Goal: Check status: Check status

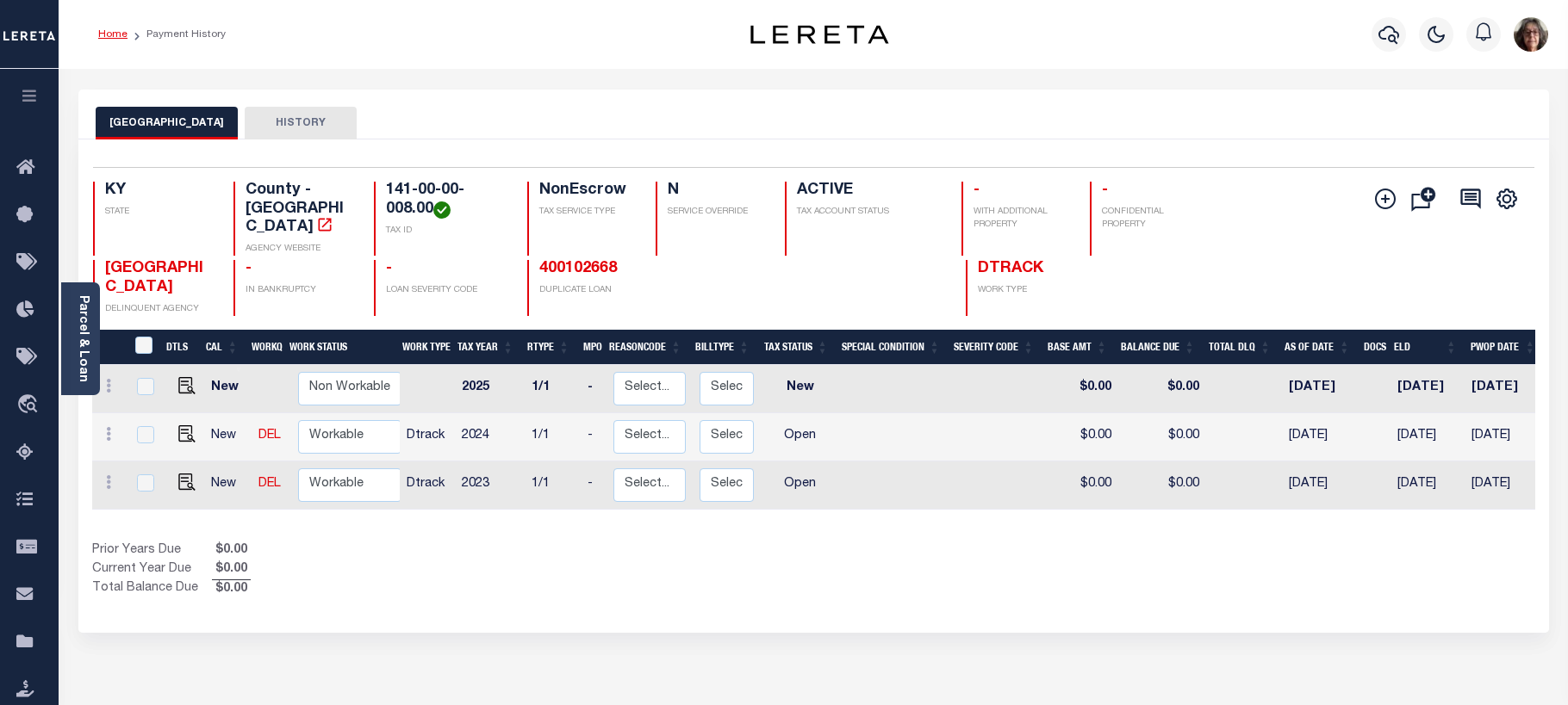
click at [121, 37] on link "Home" at bounding box center [113, 34] width 29 height 11
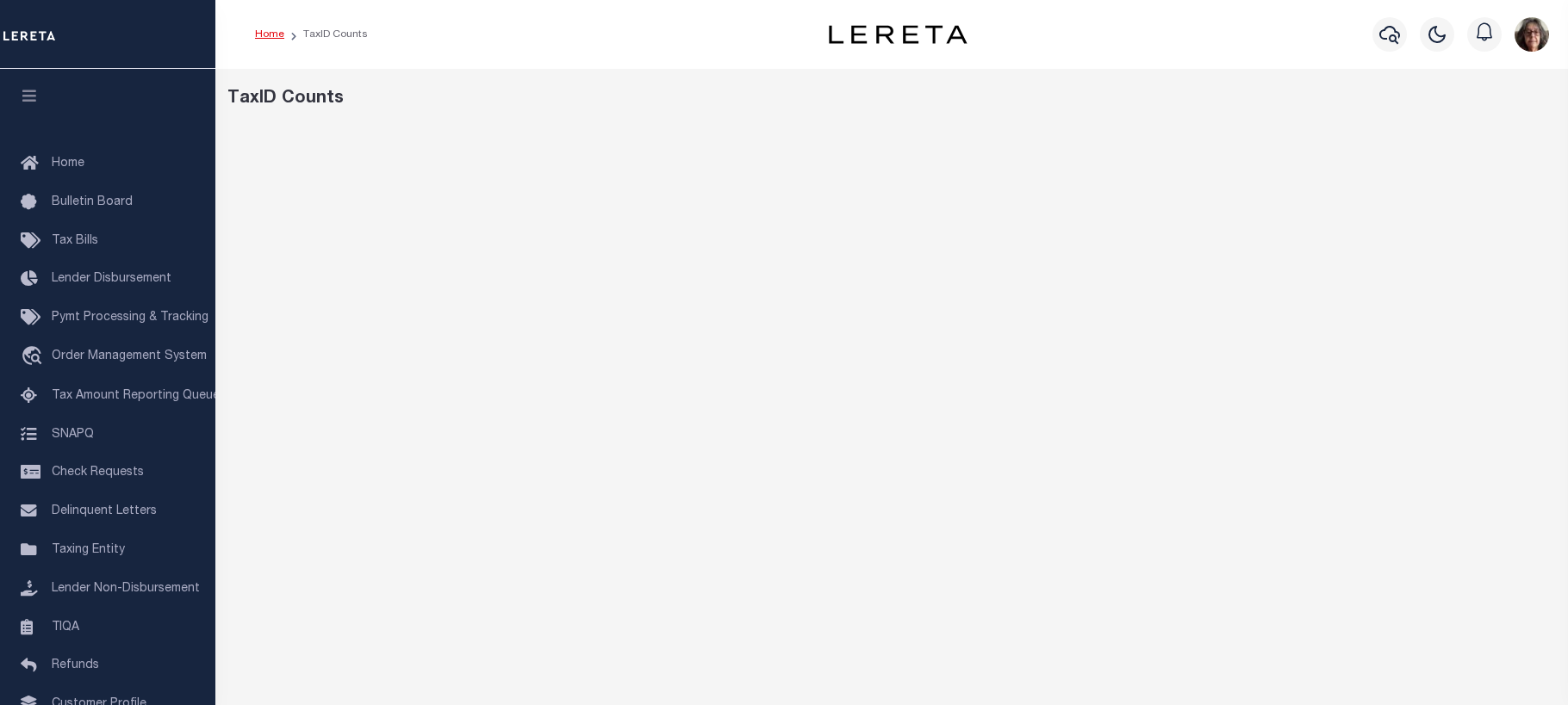
click at [267, 30] on link "Home" at bounding box center [270, 34] width 29 height 11
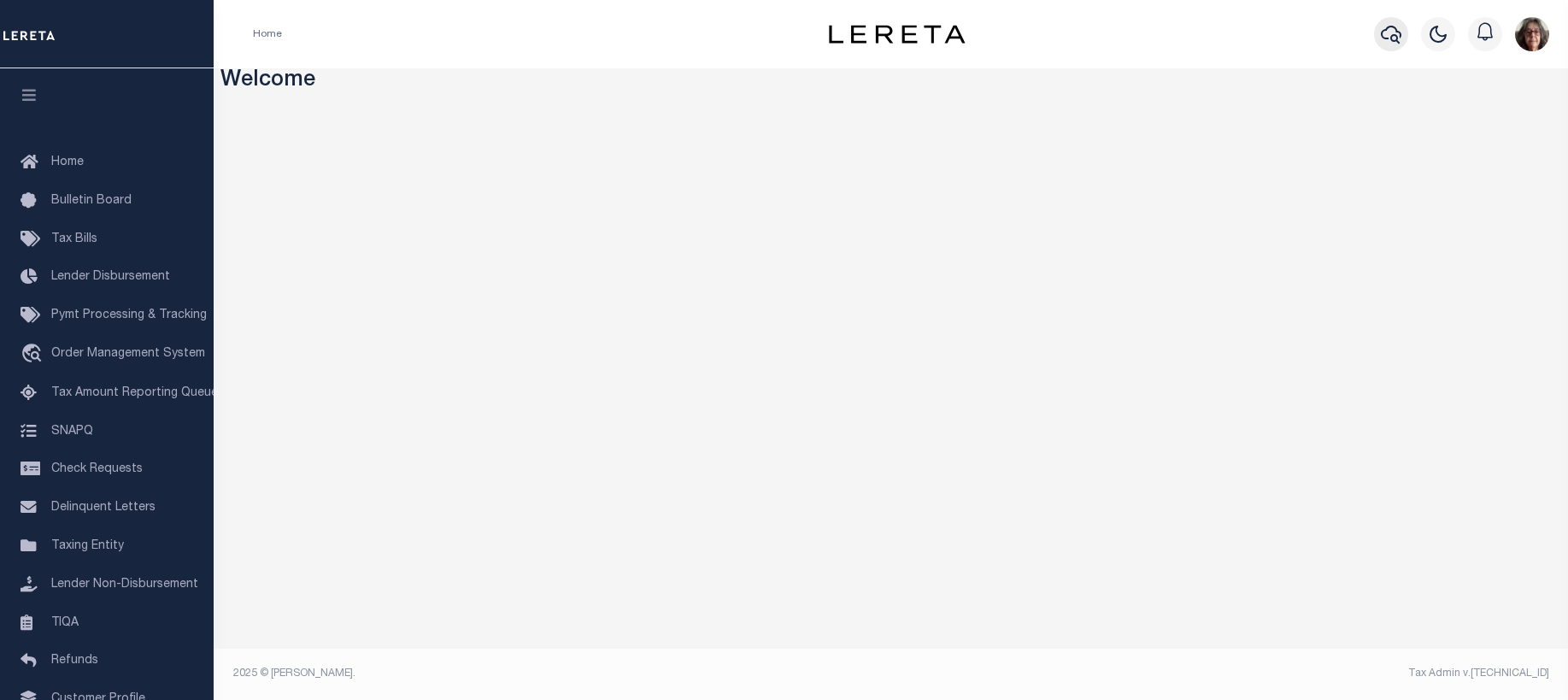
click at [1395, 39] on icon "button" at bounding box center [1391, 34] width 20 height 20
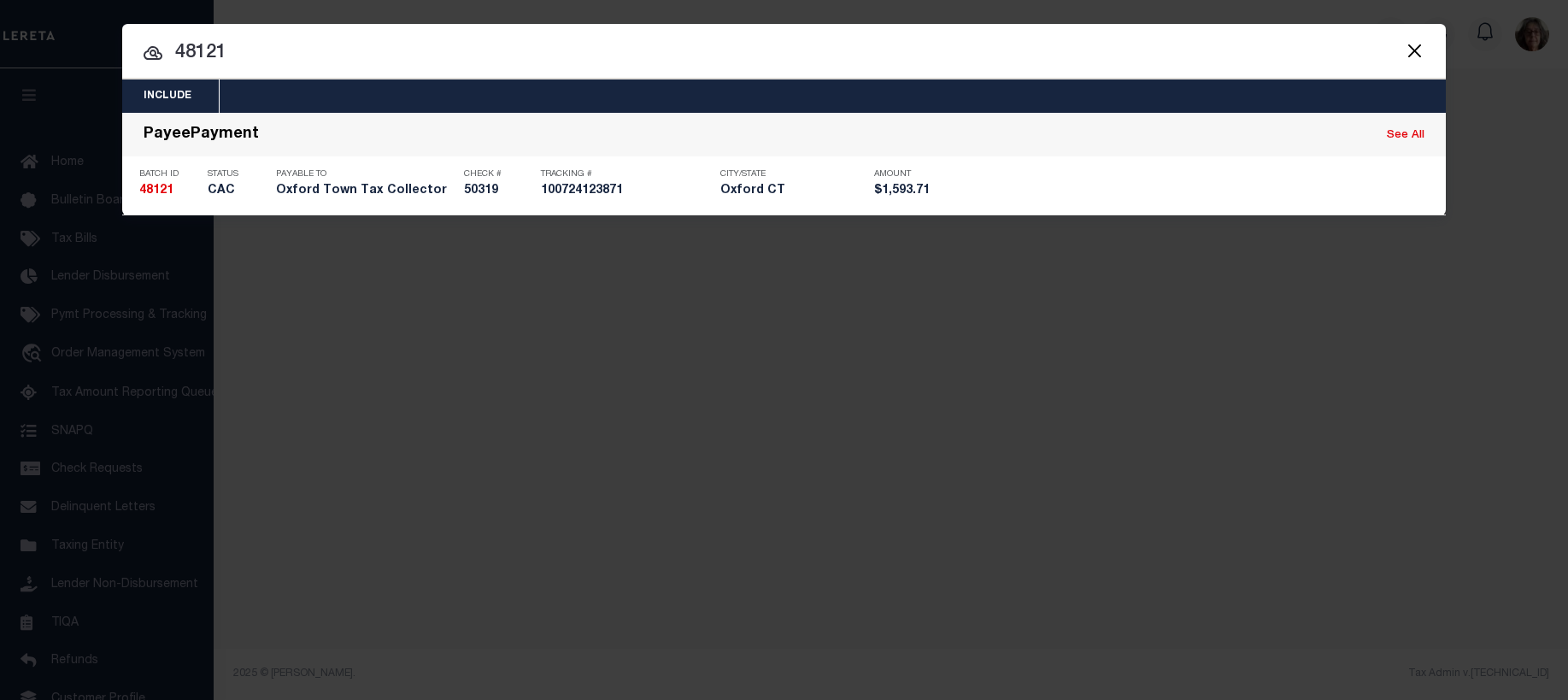
drag, startPoint x: 177, startPoint y: 58, endPoint x: 233, endPoint y: 60, distance: 56.0
click at [233, 60] on input "48121" at bounding box center [784, 53] width 1324 height 30
paste input "309190004838"
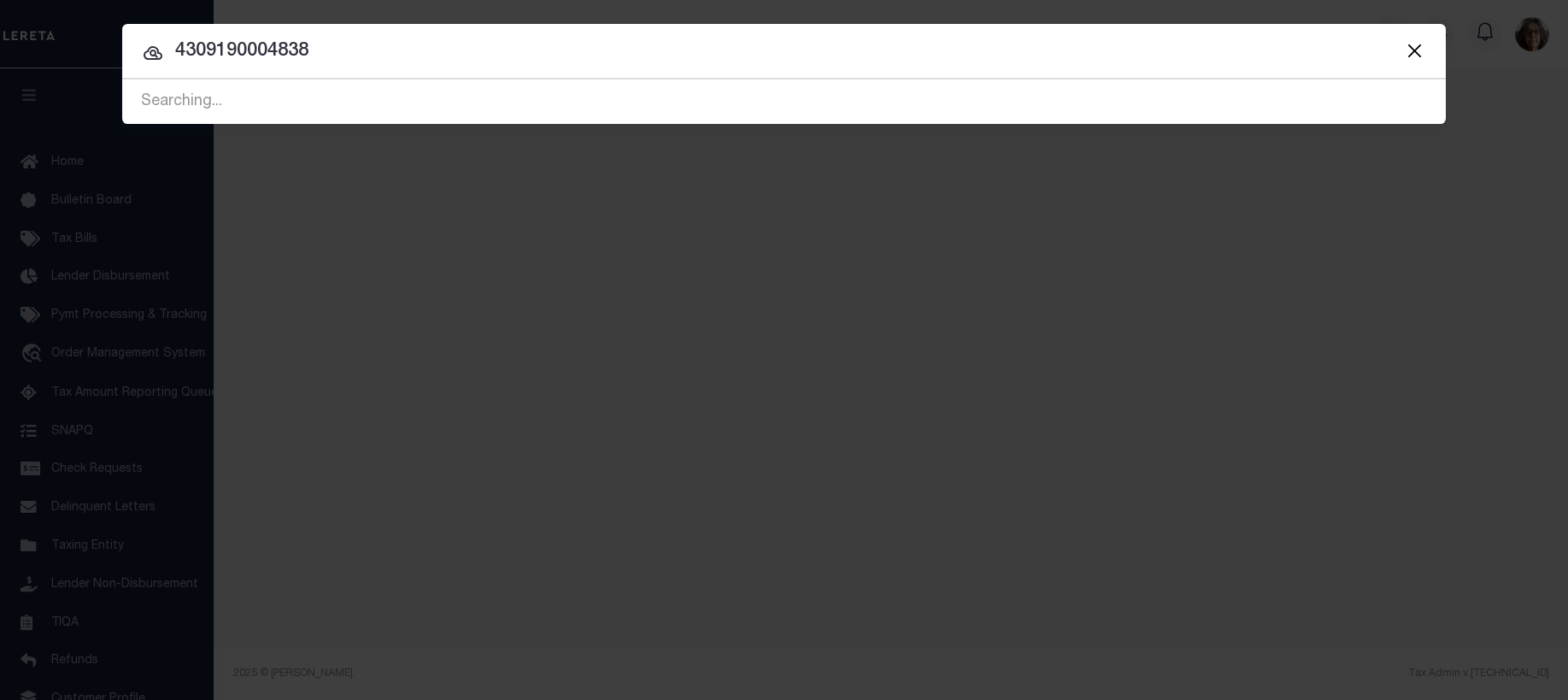
type input "4309190004838"
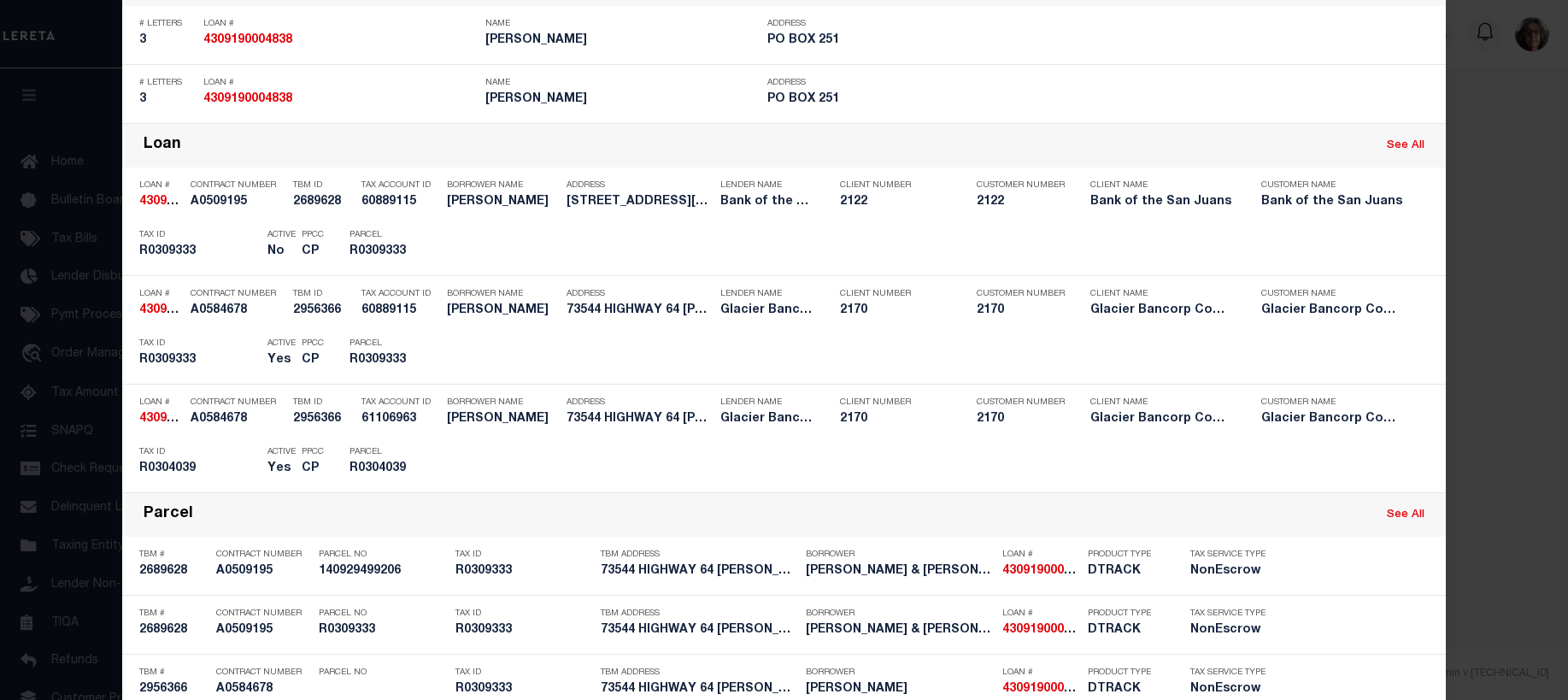
scroll to position [645, 0]
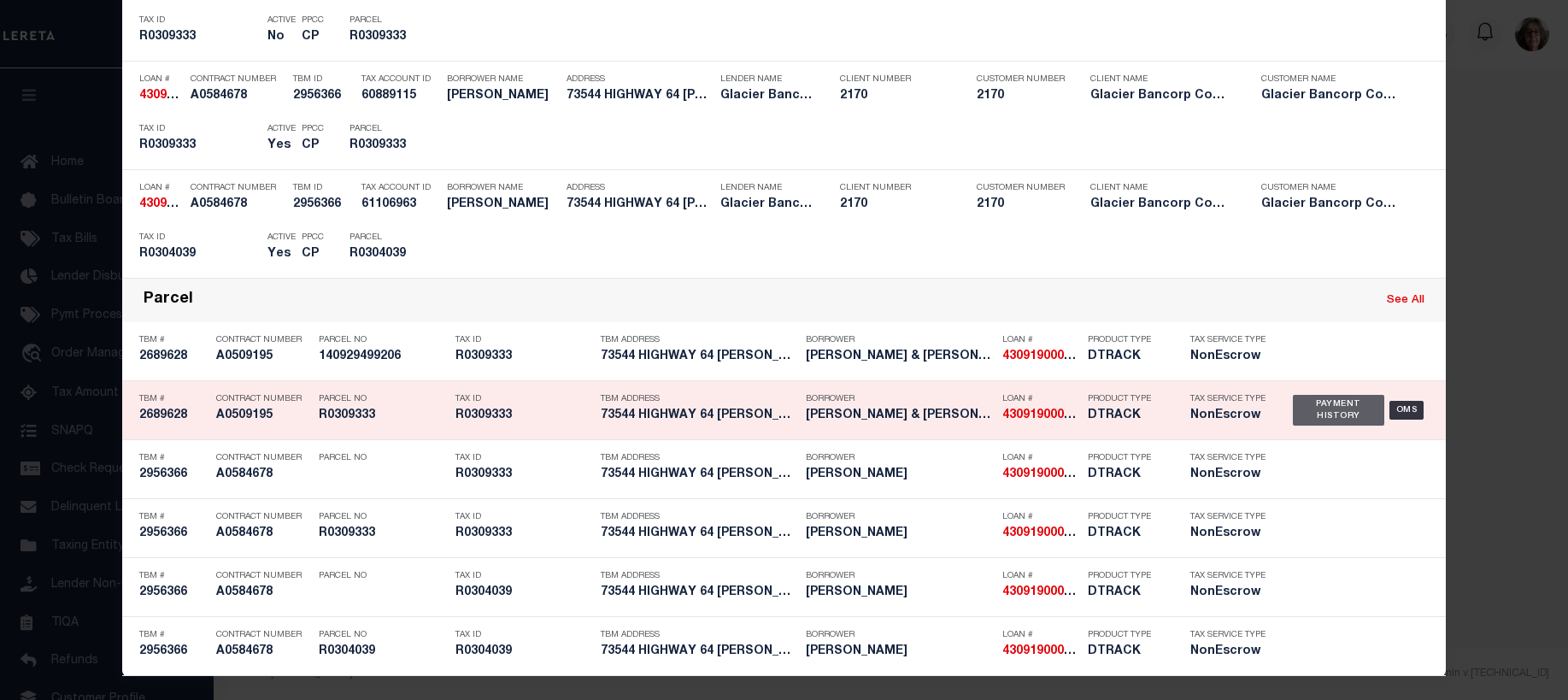
click at [1334, 410] on div "Payment History" at bounding box center [1338, 410] width 91 height 31
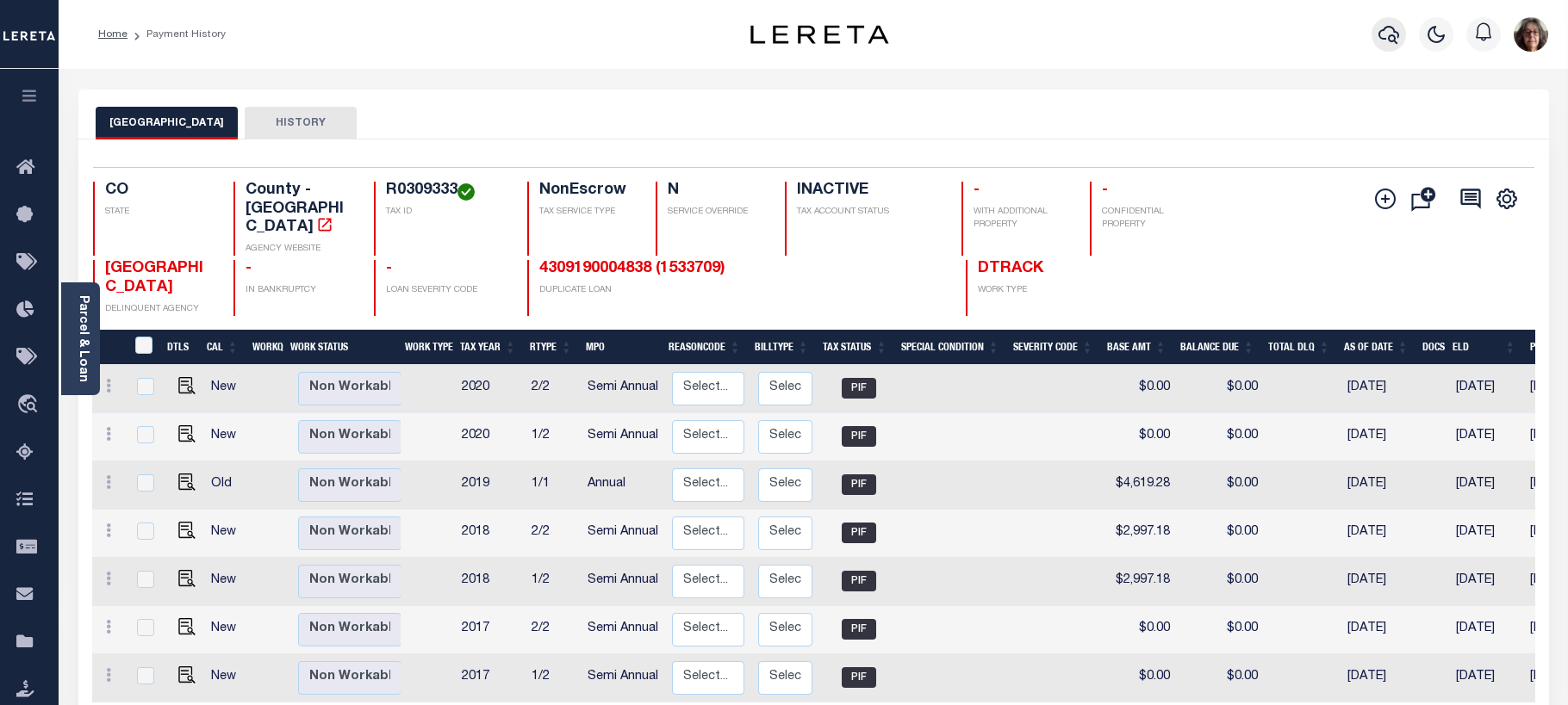
click at [1393, 40] on icon "button" at bounding box center [1388, 34] width 20 height 20
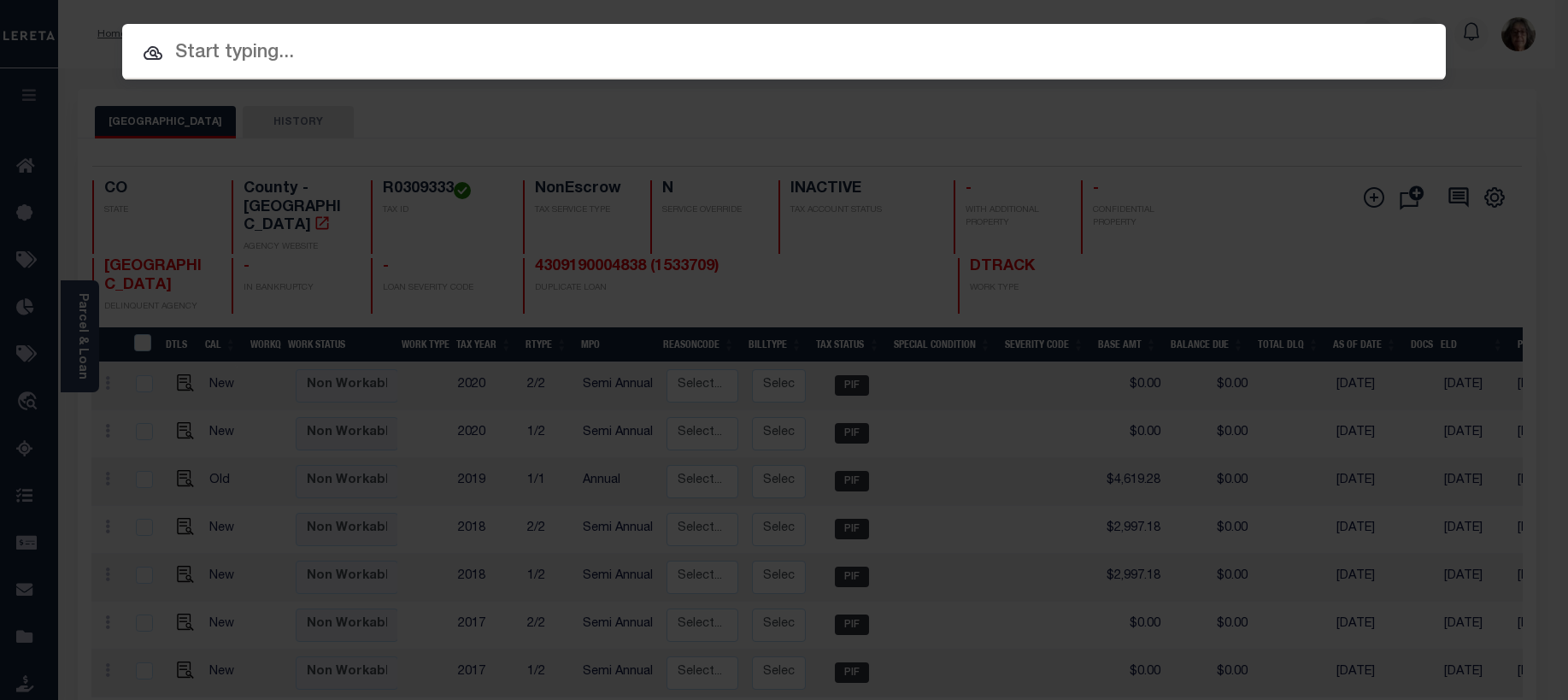
paste input "4309190004838"
type input "4309190004838"
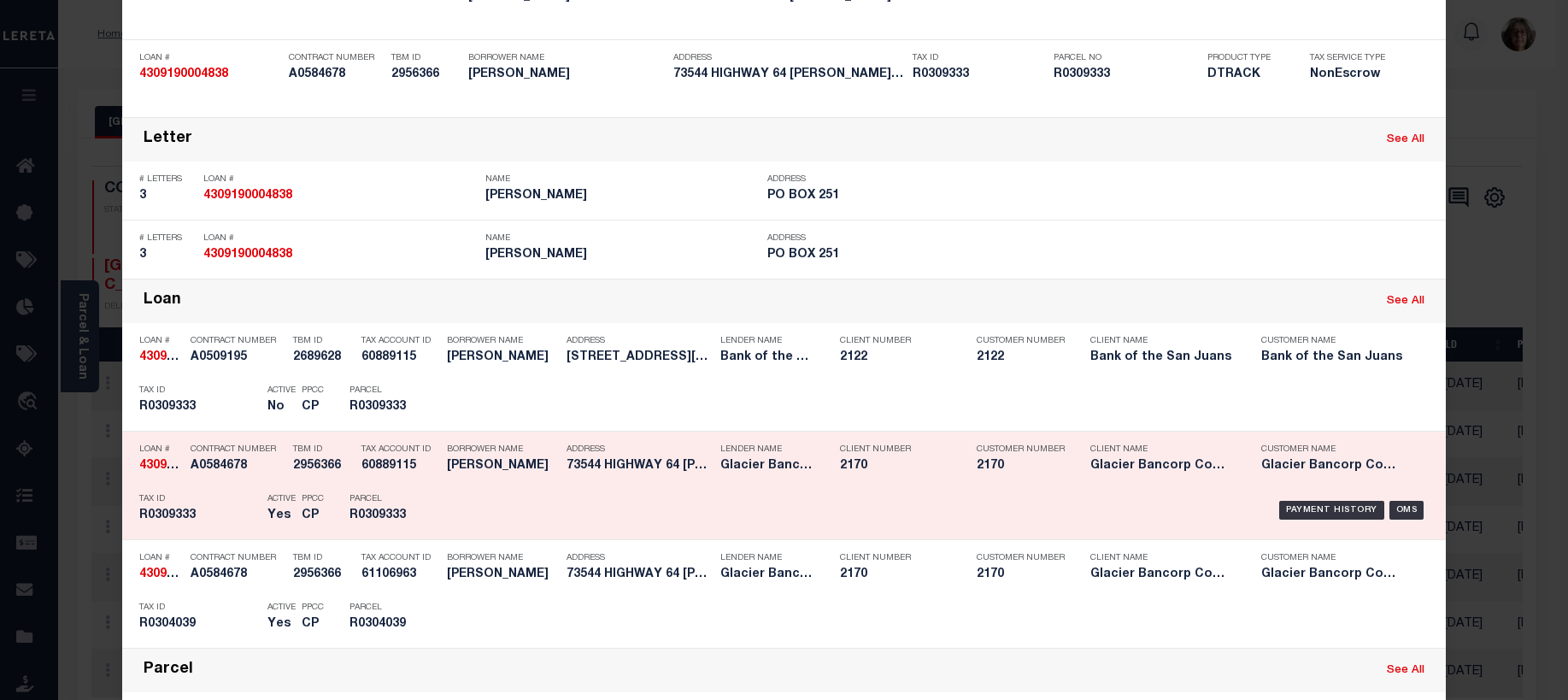
scroll to position [342, 0]
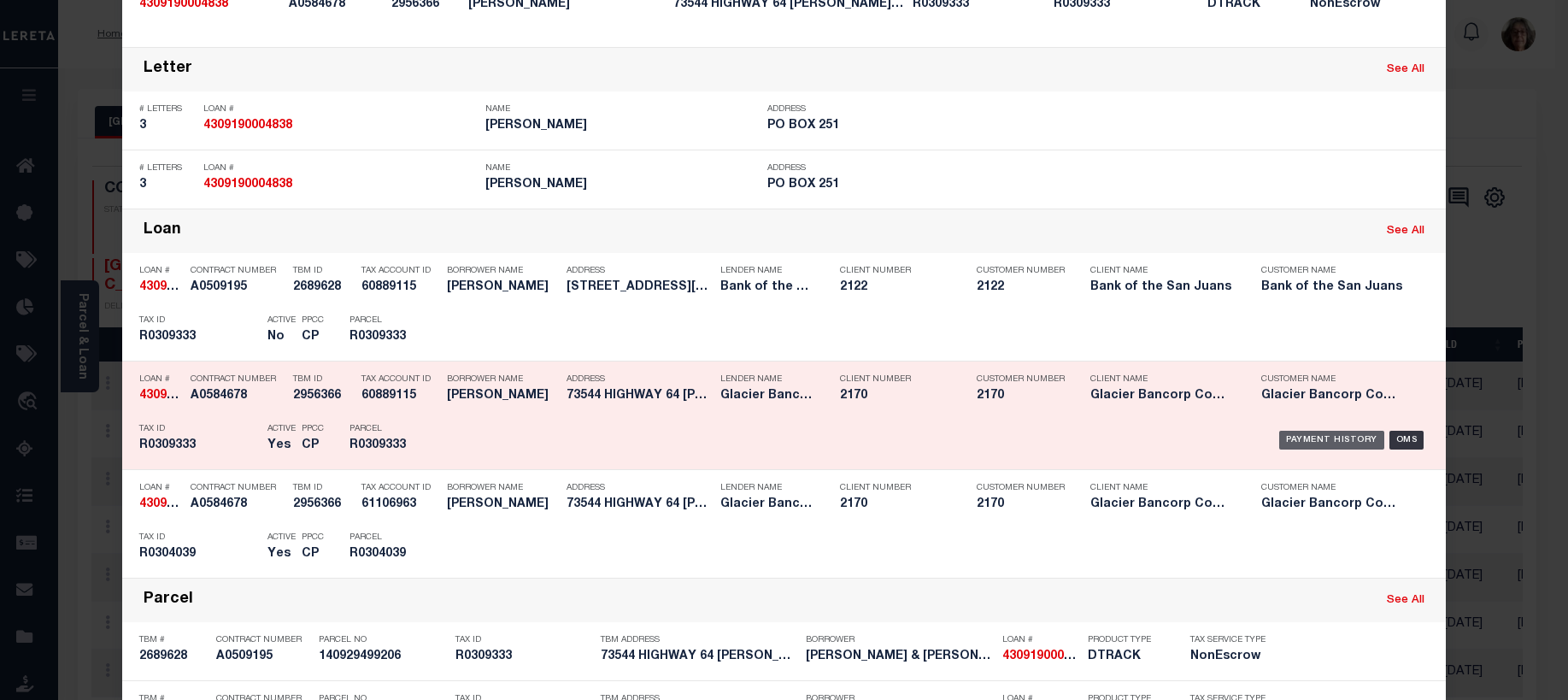
click at [1316, 444] on div "Payment History" at bounding box center [1332, 440] width 105 height 19
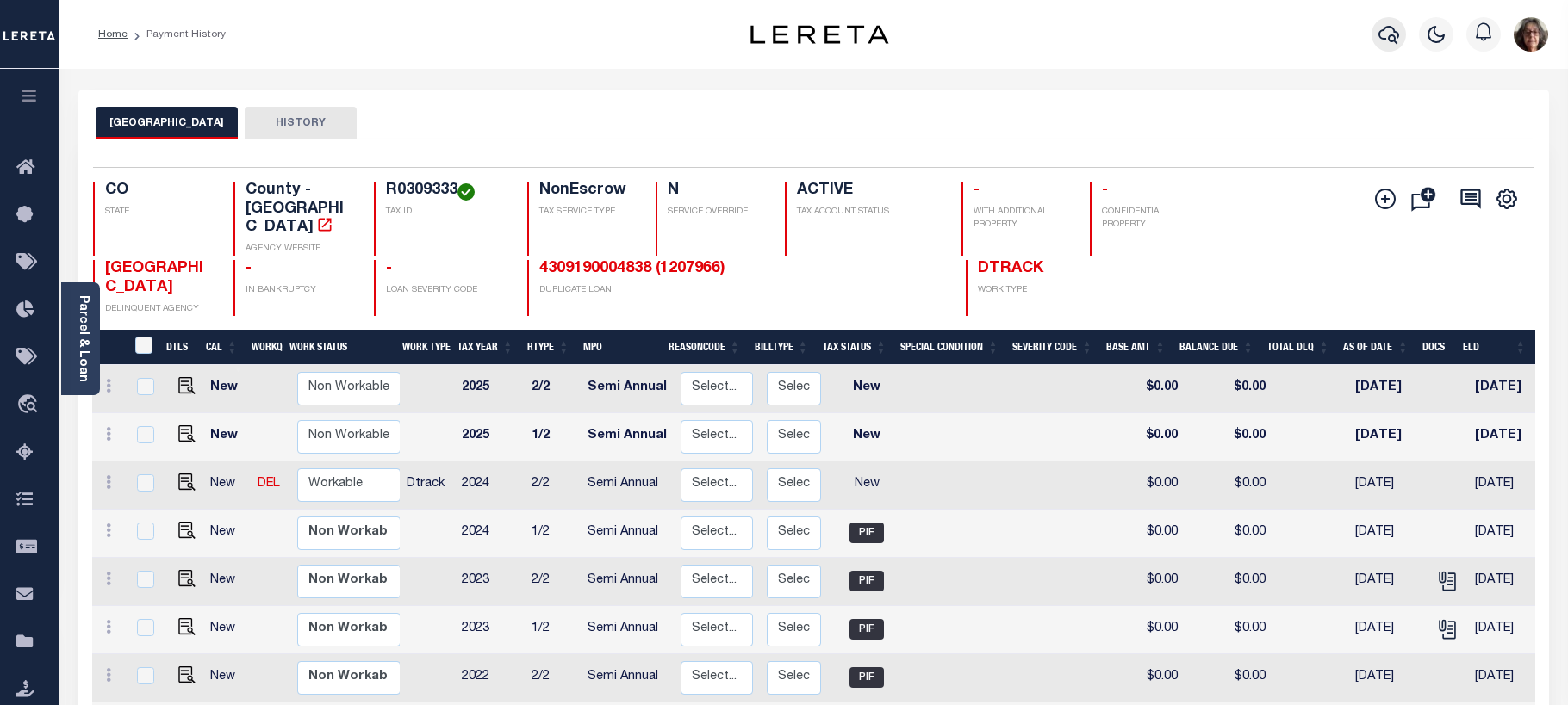
click at [1386, 30] on icon "button" at bounding box center [1388, 34] width 20 height 20
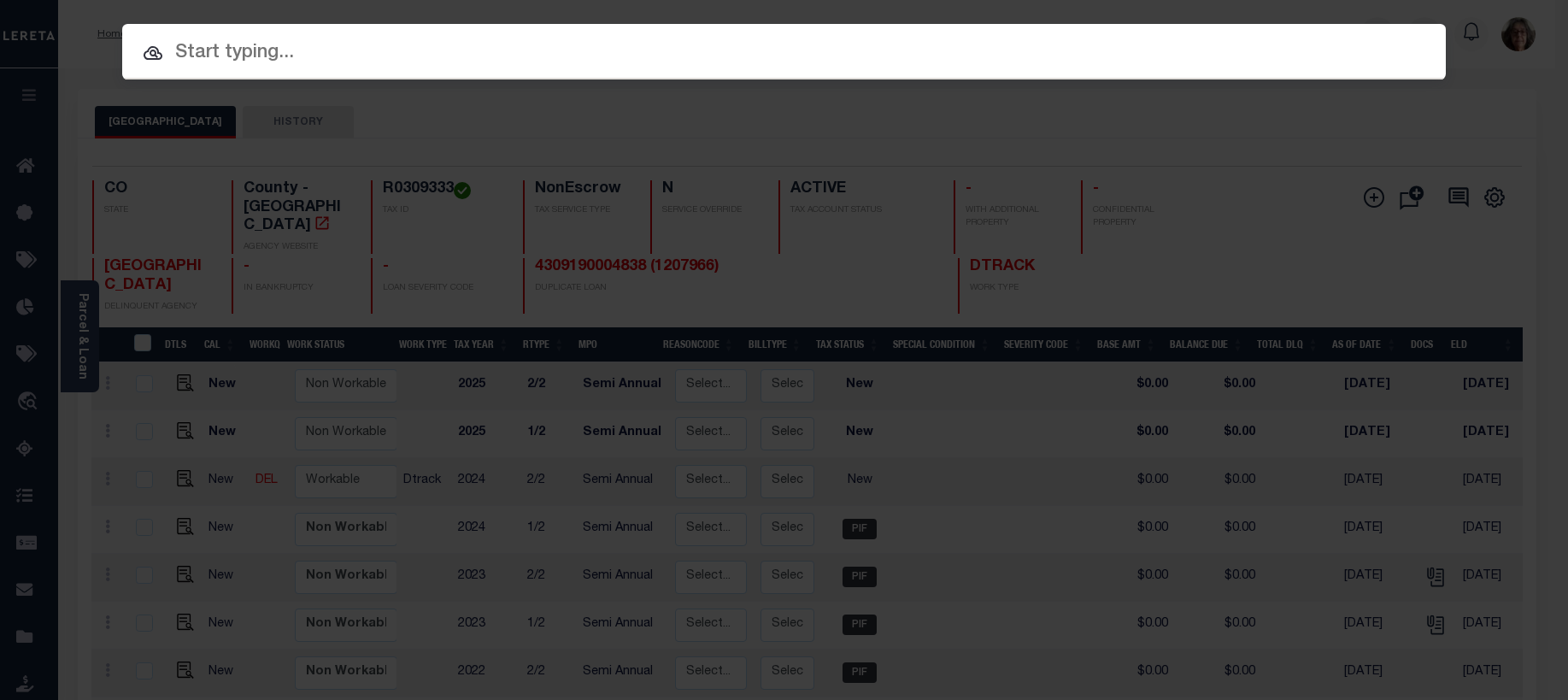
paste input "4309190004838"
type input "4309190004838"
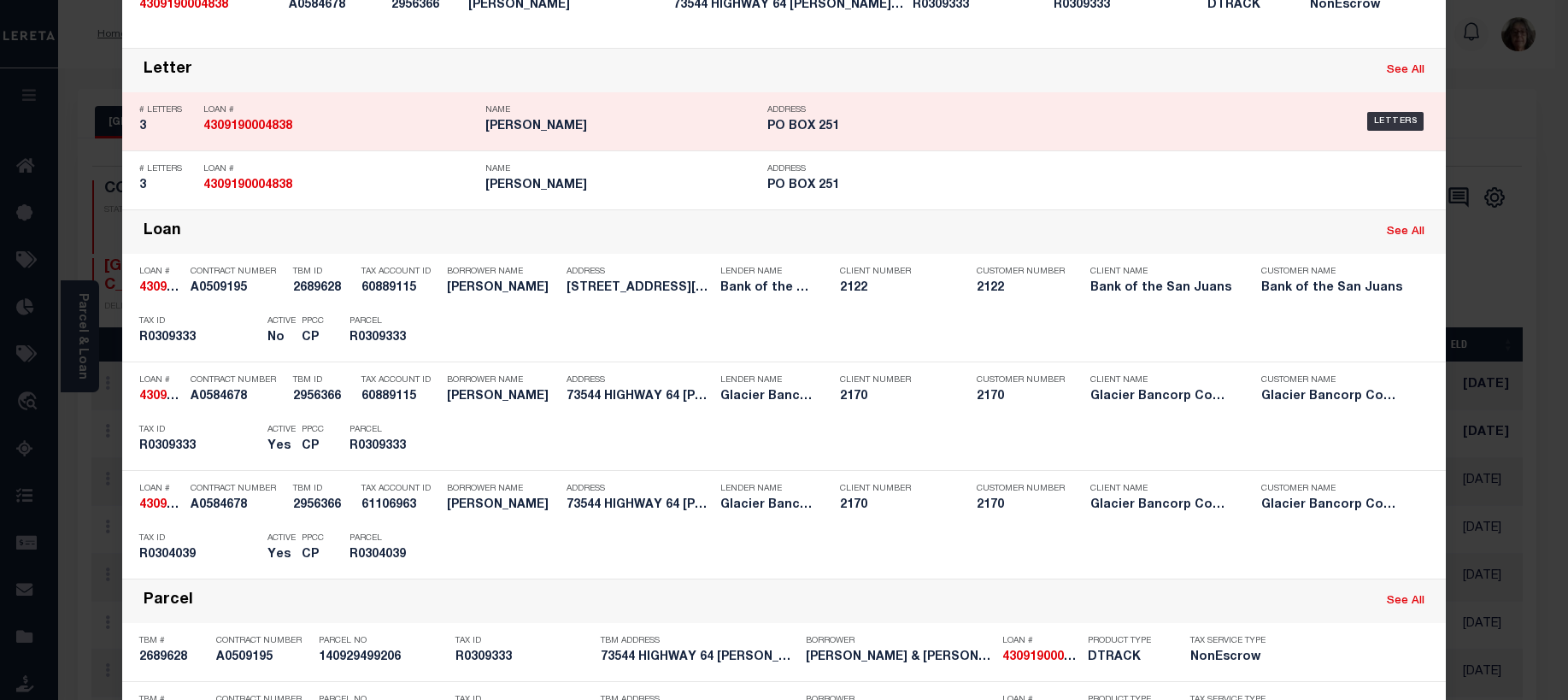
scroll to position [342, 0]
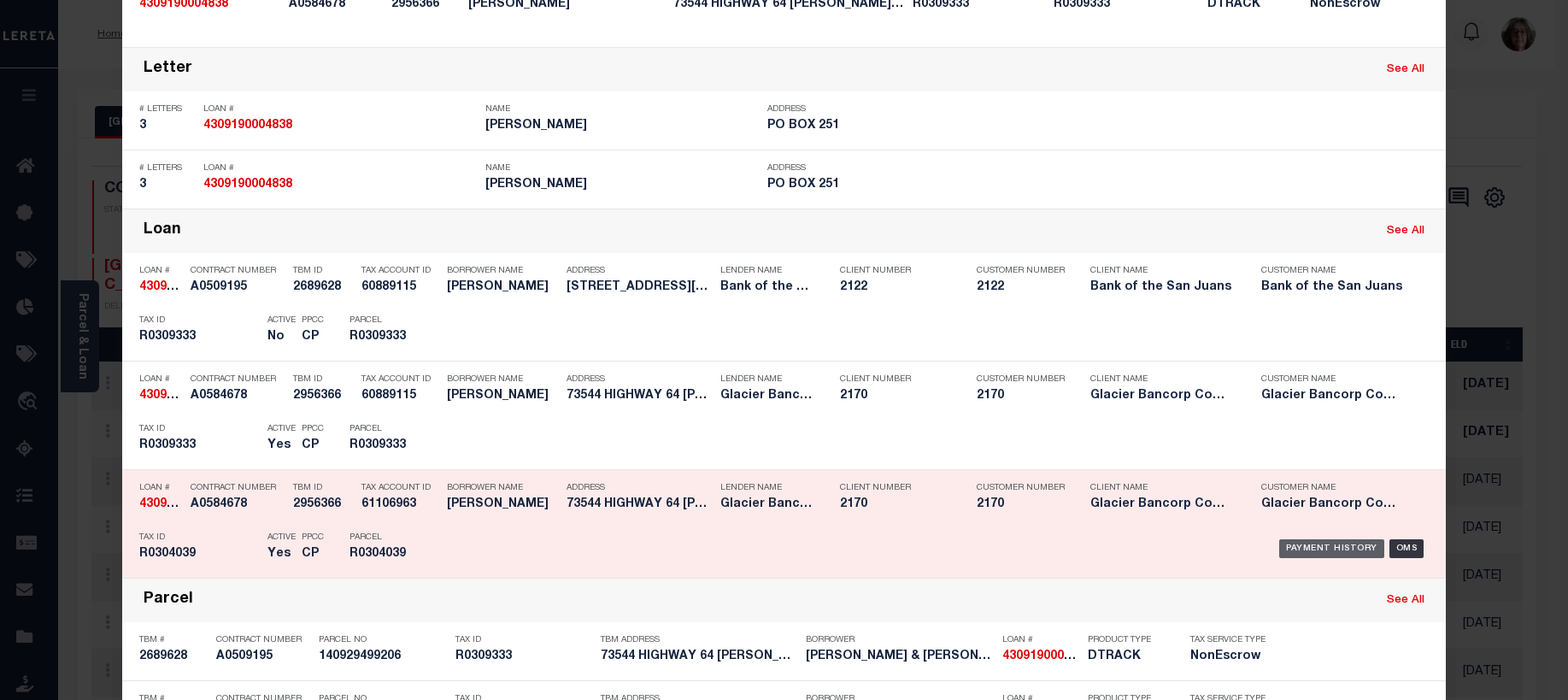
click at [1302, 553] on div "Payment History" at bounding box center [1332, 549] width 105 height 19
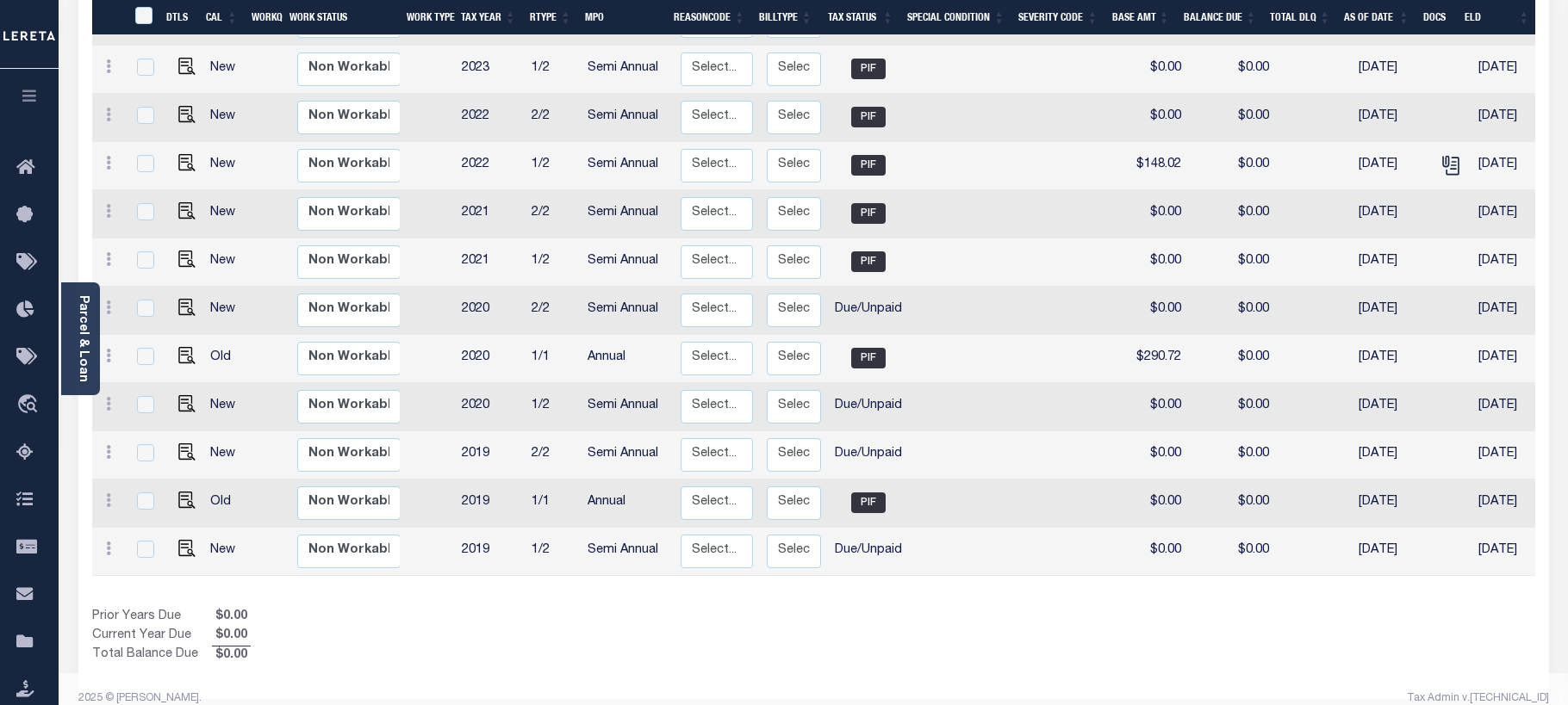
scroll to position [562, 0]
